Goal: Find specific page/section: Find specific page/section

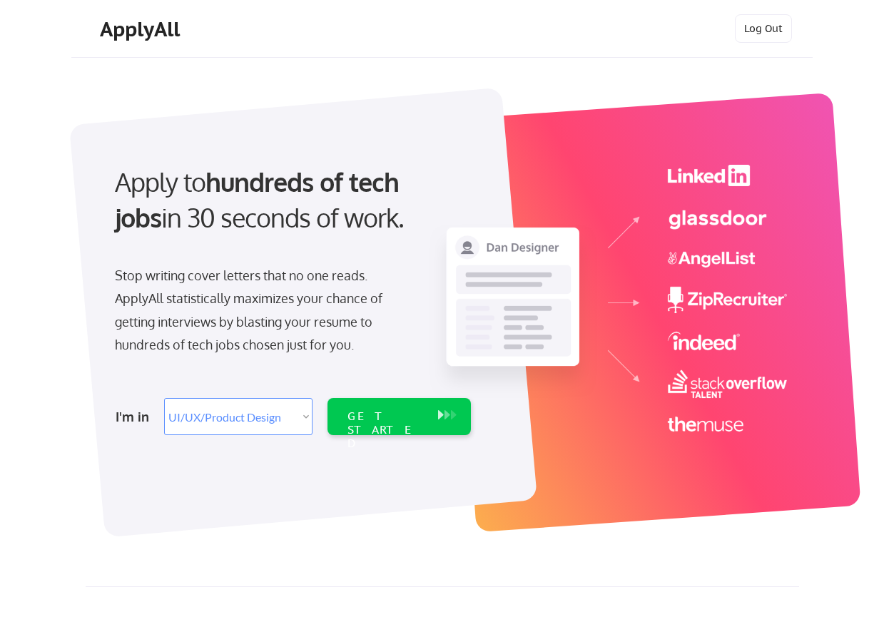
select select ""design""
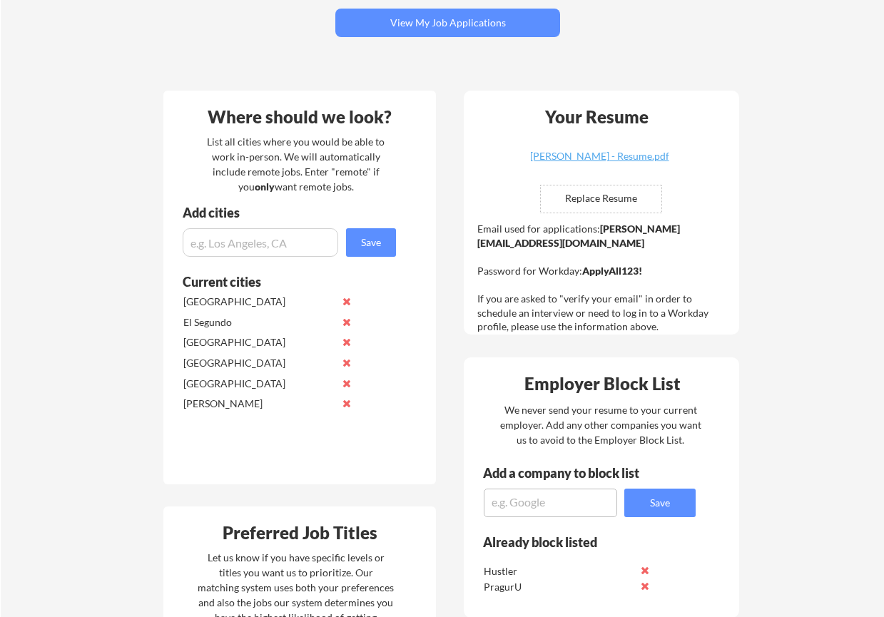
scroll to position [75, 0]
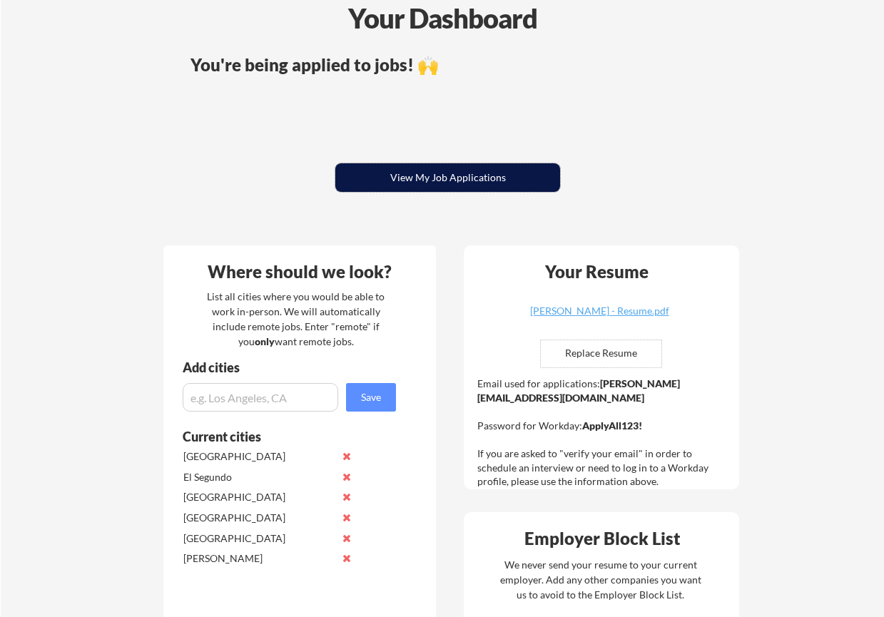
click at [456, 184] on button "View My Job Applications" at bounding box center [447, 177] width 225 height 29
